Goal: Task Accomplishment & Management: Use online tool/utility

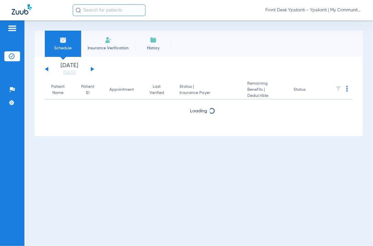
click at [91, 68] on button at bounding box center [92, 69] width 3 height 4
click at [346, 87] on th at bounding box center [341, 89] width 24 height 19
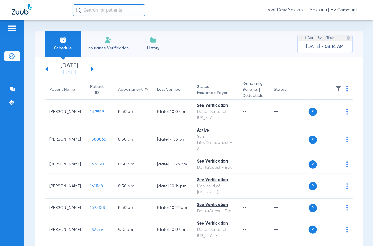
click at [343, 88] on th at bounding box center [331, 89] width 44 height 19
click at [347, 89] on img at bounding box center [348, 89] width 2 height 6
click at [319, 113] on span "Verify All" at bounding box center [320, 112] width 36 height 4
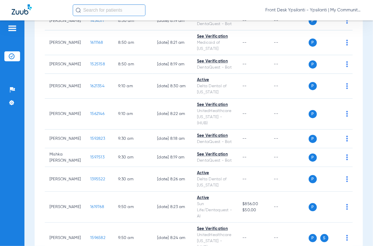
scroll to position [14, 0]
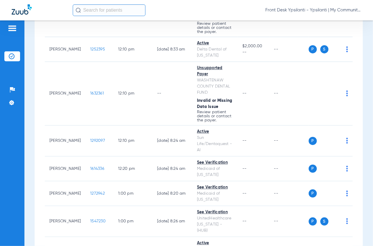
scroll to position [643, 0]
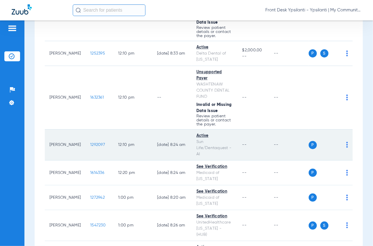
drag, startPoint x: 80, startPoint y: 142, endPoint x: 84, endPoint y: 142, distance: 3.8
click at [86, 142] on td "1292097" at bounding box center [100, 144] width 28 height 31
click at [90, 142] on span "1292097" at bounding box center [97, 144] width 15 height 4
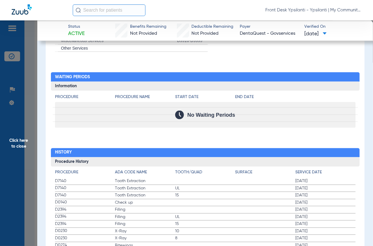
scroll to position [660, 0]
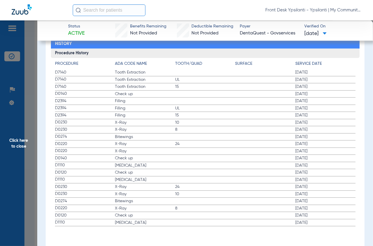
drag, startPoint x: 27, startPoint y: 90, endPoint x: 288, endPoint y: 117, distance: 261.8
click at [27, 90] on span "Click here to close" at bounding box center [18, 143] width 37 height 246
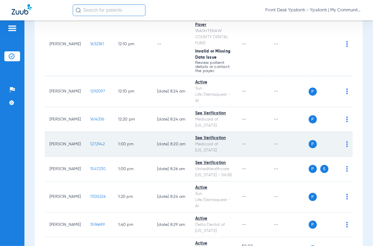
scroll to position [683, 0]
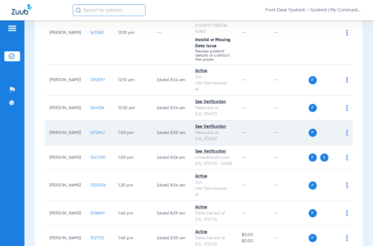
click at [93, 134] on span "1272942" at bounding box center [97, 133] width 15 height 4
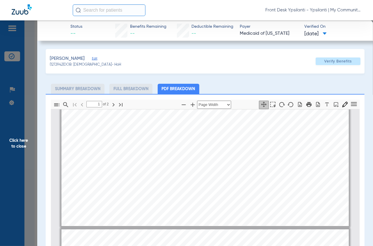
type input "2"
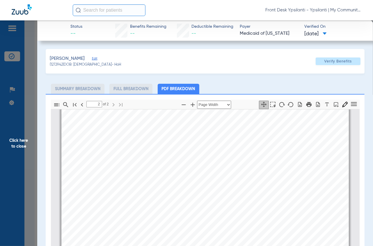
scroll to position [488, 0]
click at [32, 121] on span "Click here to close" at bounding box center [18, 143] width 37 height 246
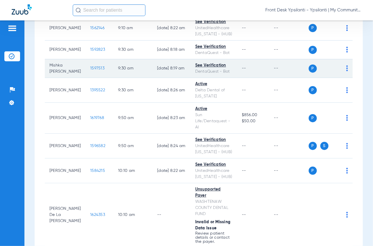
scroll to position [226, 0]
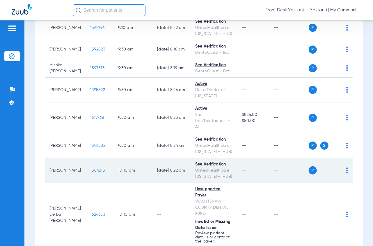
click at [90, 169] on span "1584215" at bounding box center [97, 170] width 15 height 4
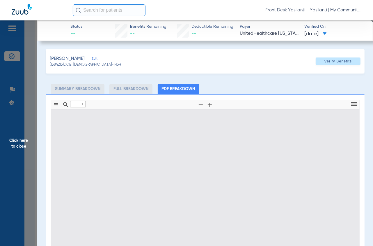
type input "0"
select select "page-width"
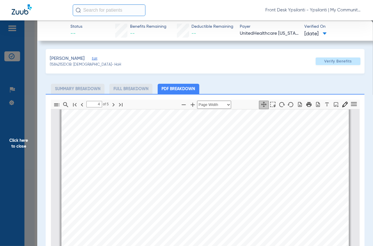
type input "5"
drag, startPoint x: 34, startPoint y: 96, endPoint x: 371, endPoint y: 22, distance: 345.8
click at [34, 96] on span "Click here to close" at bounding box center [18, 143] width 37 height 246
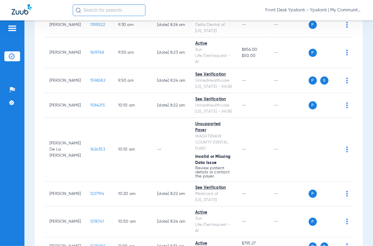
scroll to position [129, 0]
